Goal: Task Accomplishment & Management: Manage account settings

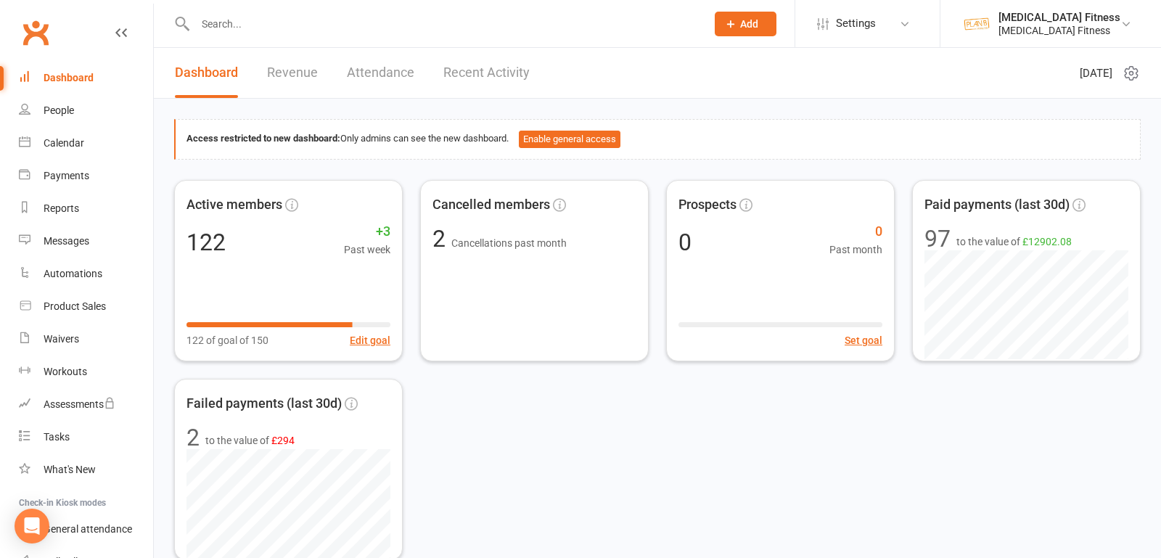
click at [246, 20] on input "text" at bounding box center [443, 24] width 505 height 20
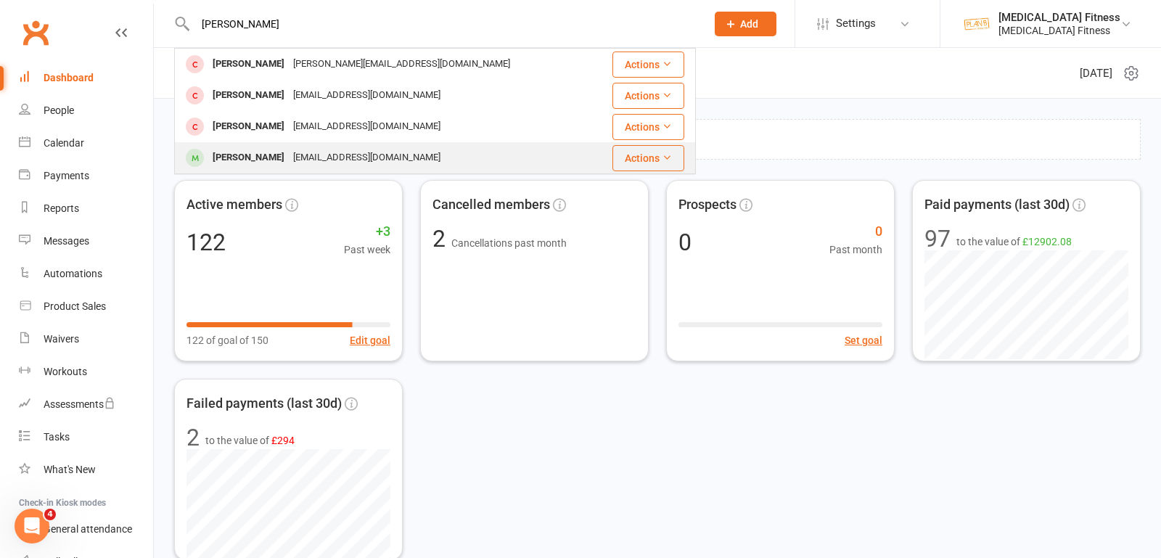
type input "[PERSON_NAME]"
click at [257, 156] on div "[PERSON_NAME]" at bounding box center [248, 157] width 81 height 21
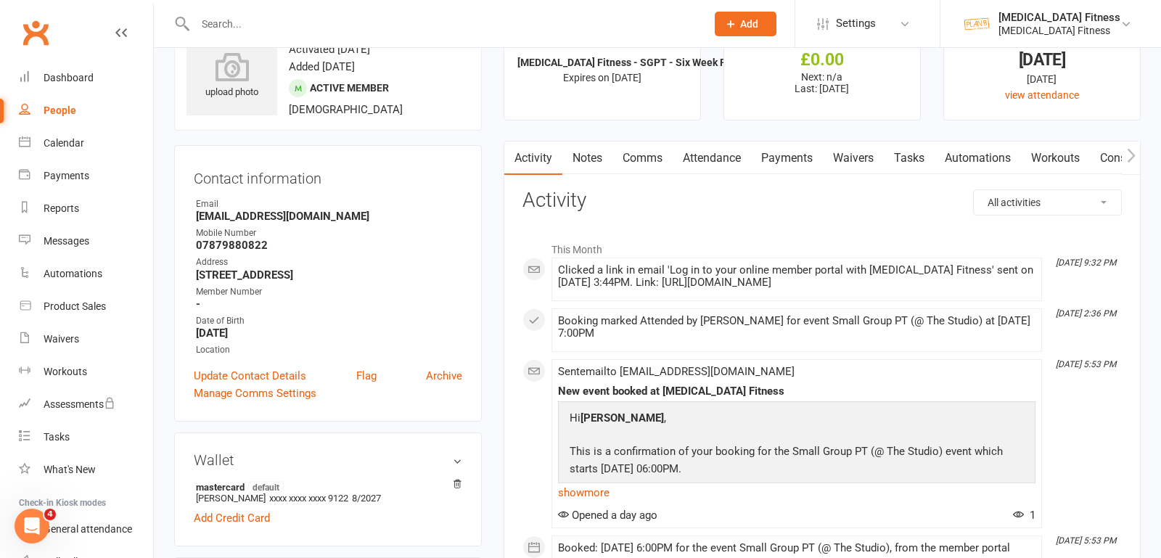
scroll to position [164, 0]
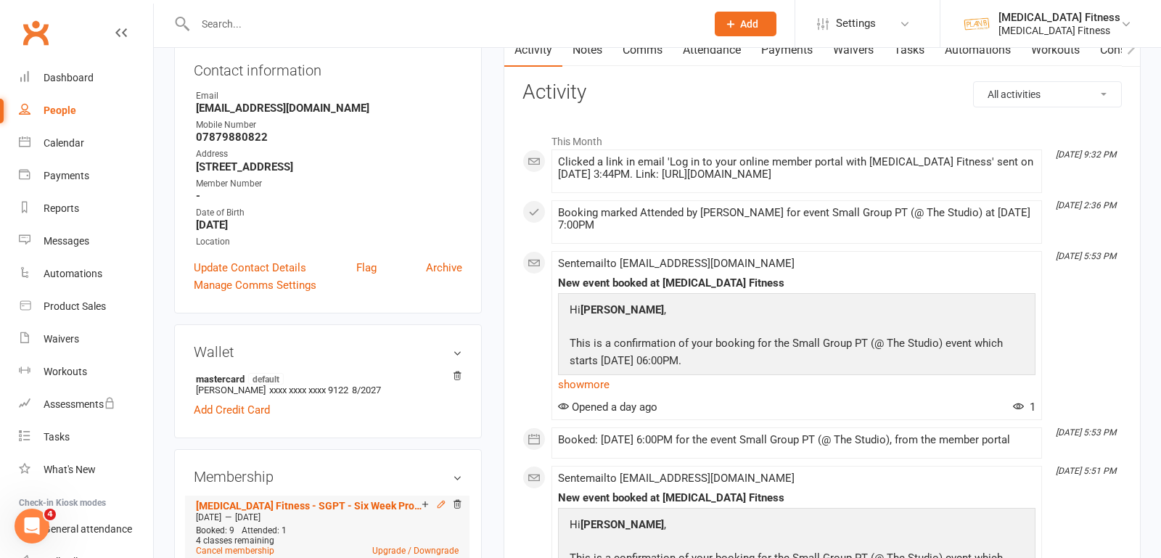
click at [442, 504] on icon at bounding box center [441, 504] width 10 height 10
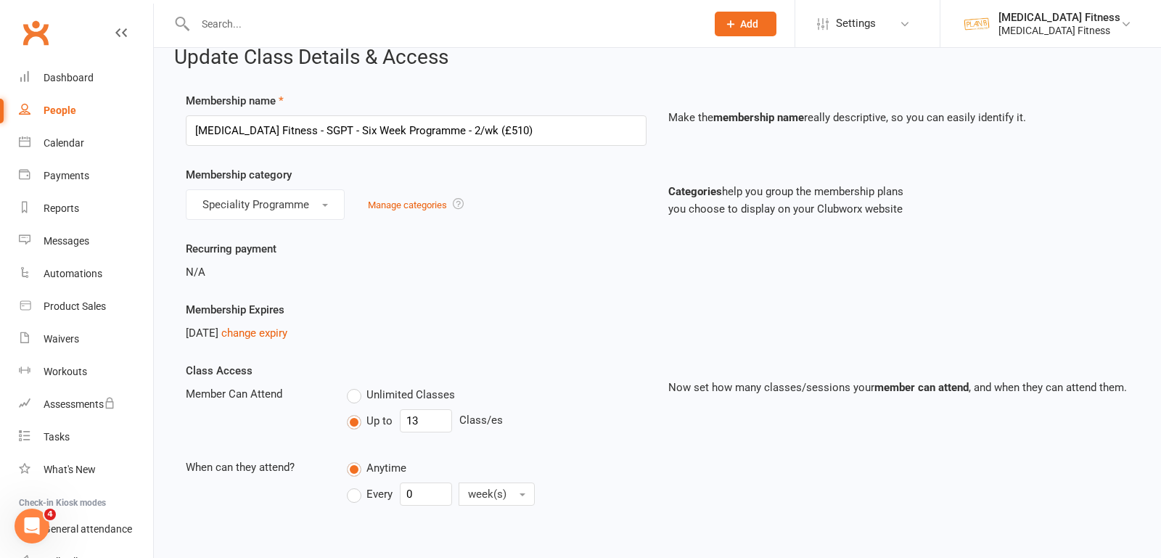
scroll to position [25, 0]
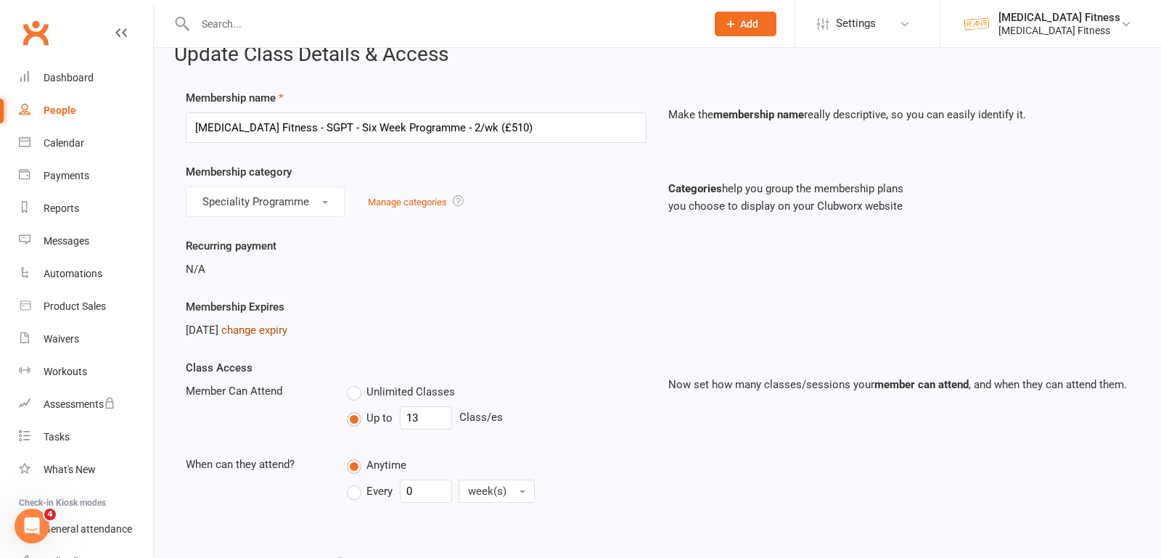
click at [287, 327] on link "change expiry" at bounding box center [254, 330] width 66 height 13
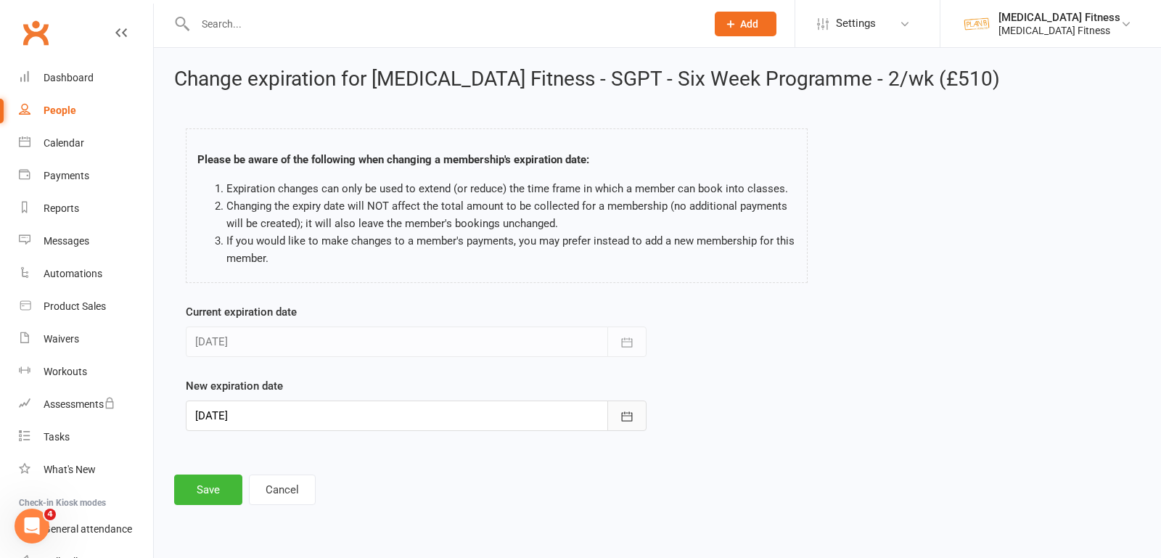
click at [621, 416] on icon "button" at bounding box center [627, 416] width 15 height 15
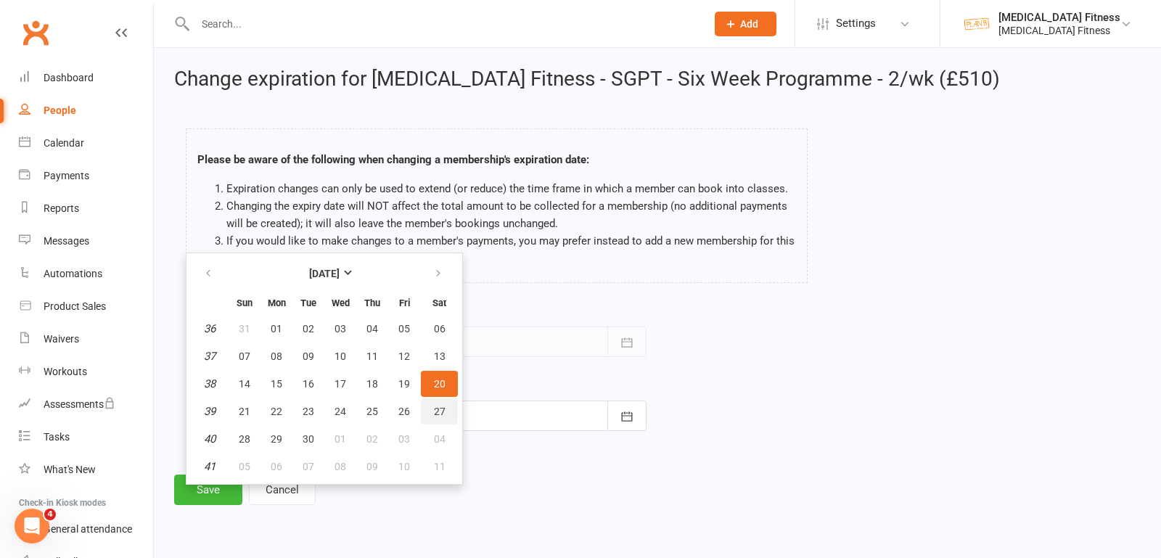
click at [441, 407] on button "27" at bounding box center [439, 412] width 37 height 26
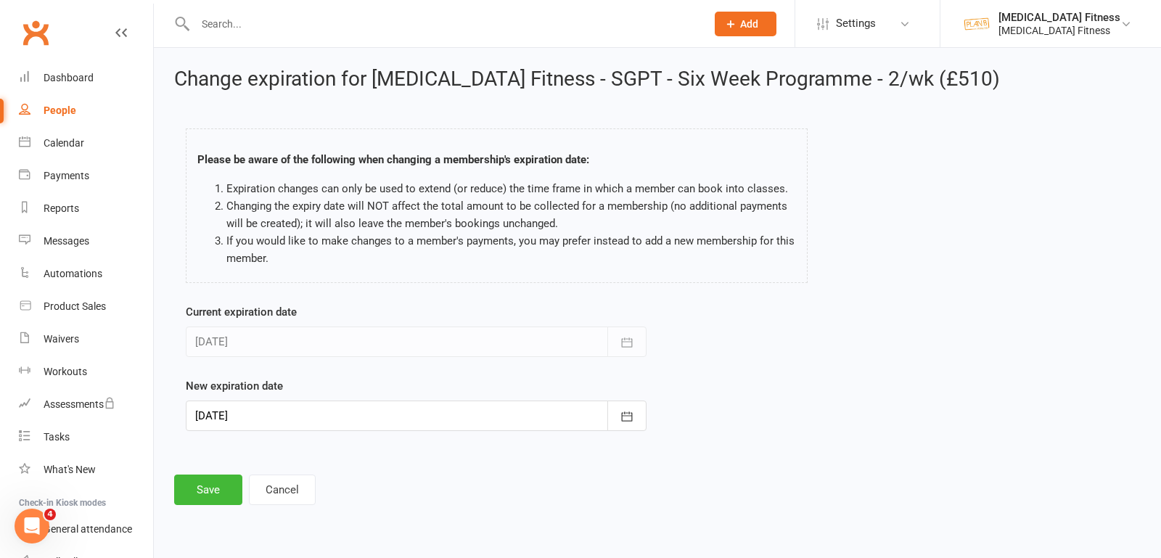
click at [327, 416] on div at bounding box center [416, 416] width 461 height 30
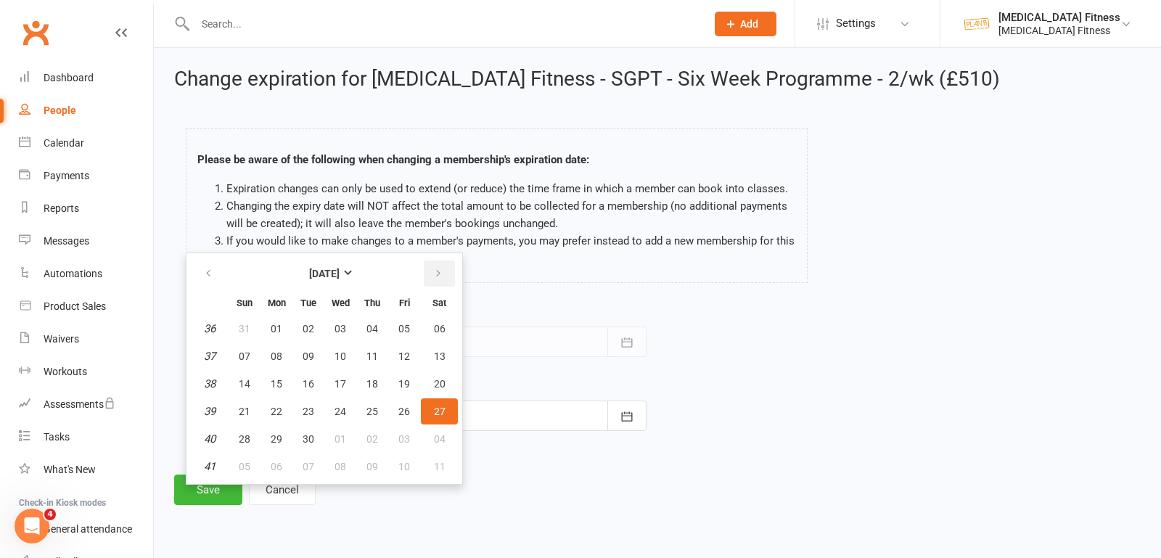
click at [441, 271] on button "button" at bounding box center [439, 274] width 31 height 26
click at [434, 324] on span "04" at bounding box center [440, 329] width 12 height 12
type input "[DATE]"
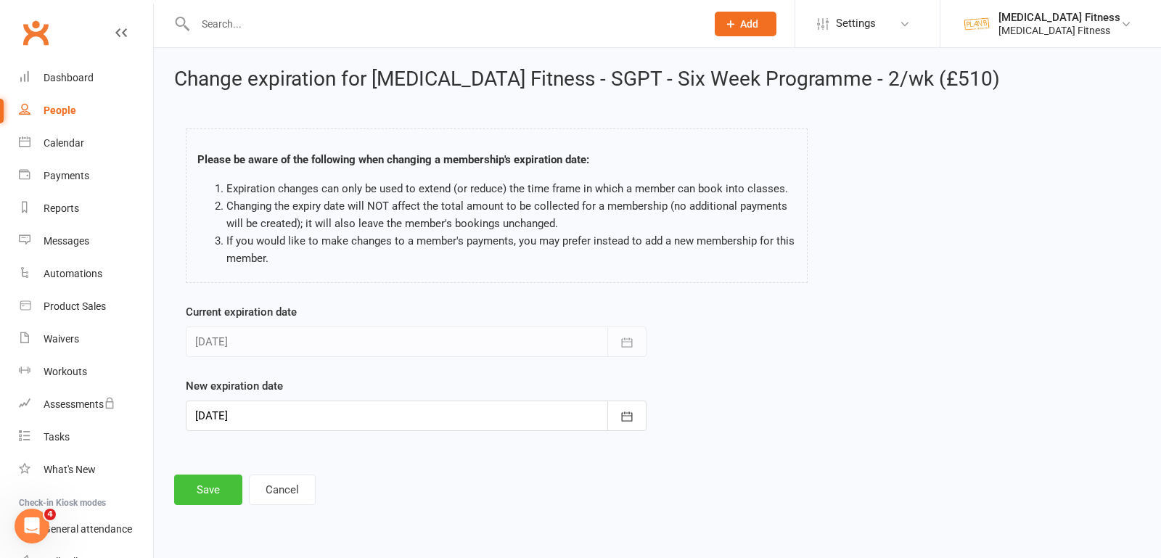
click at [216, 489] on button "Save" at bounding box center [208, 490] width 68 height 30
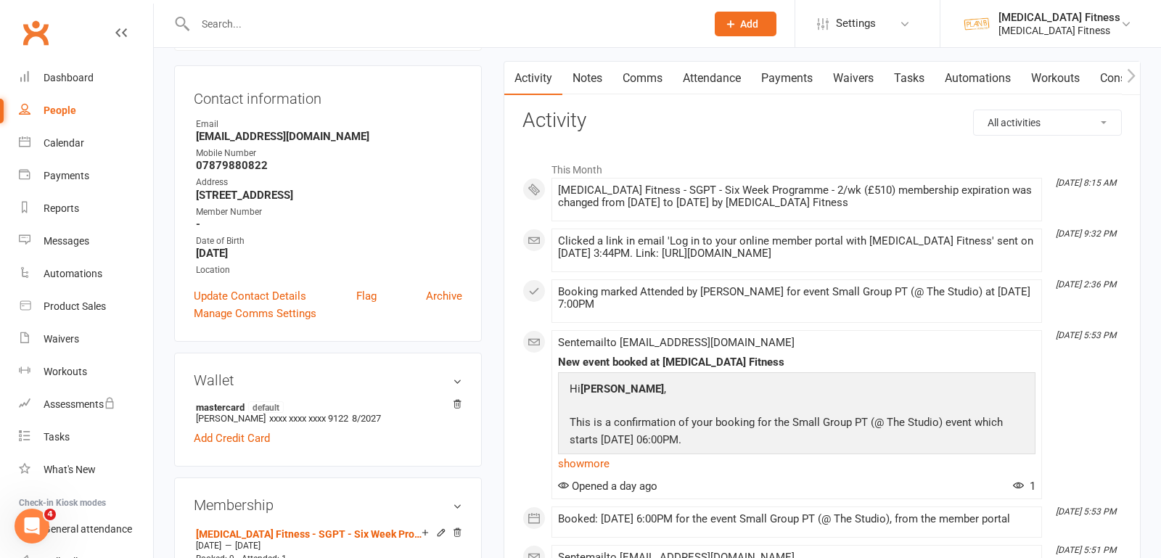
scroll to position [132, 0]
